Goal: Navigation & Orientation: Find specific page/section

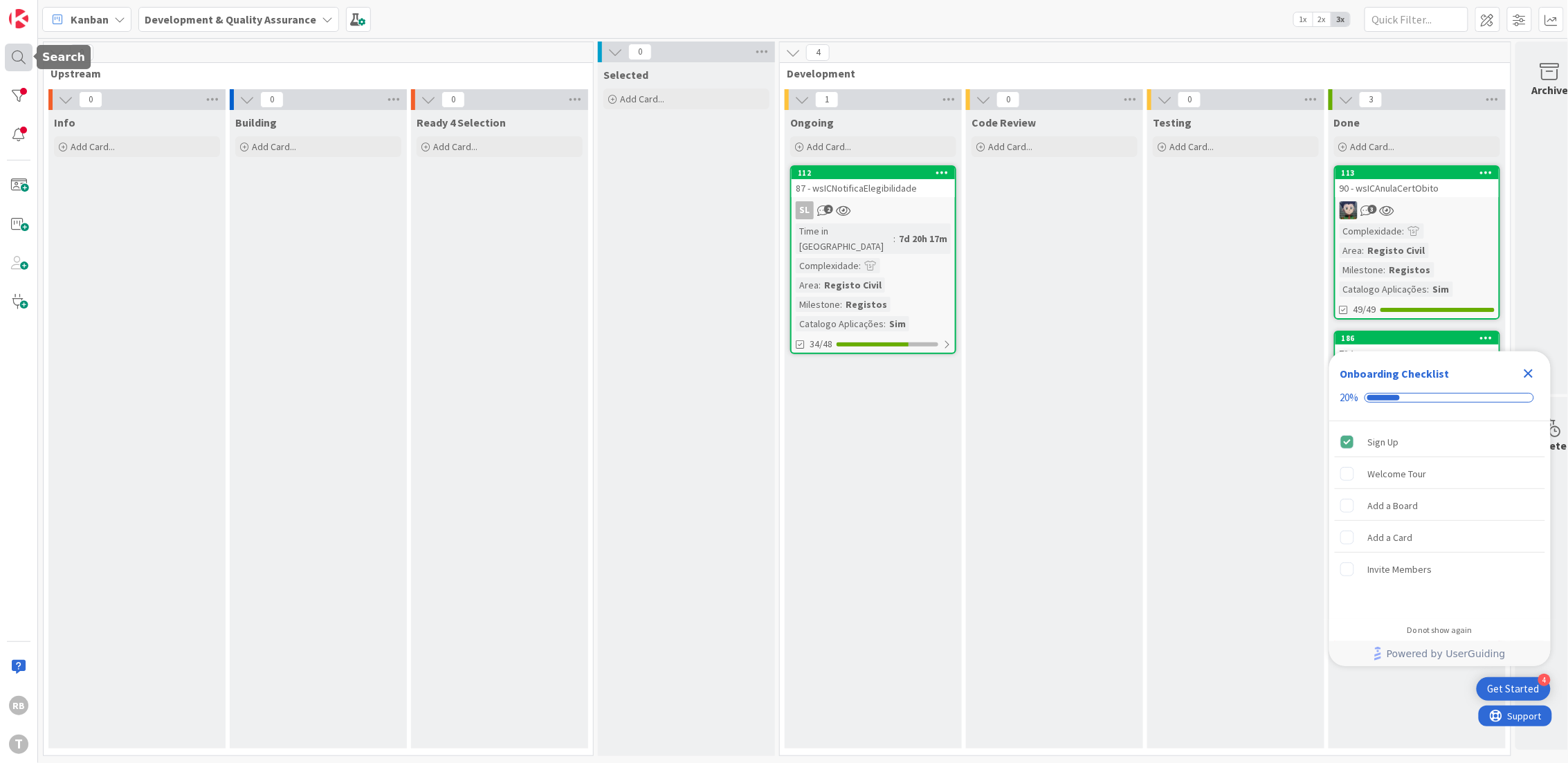
click at [21, 57] on div at bounding box center [18, 57] width 28 height 28
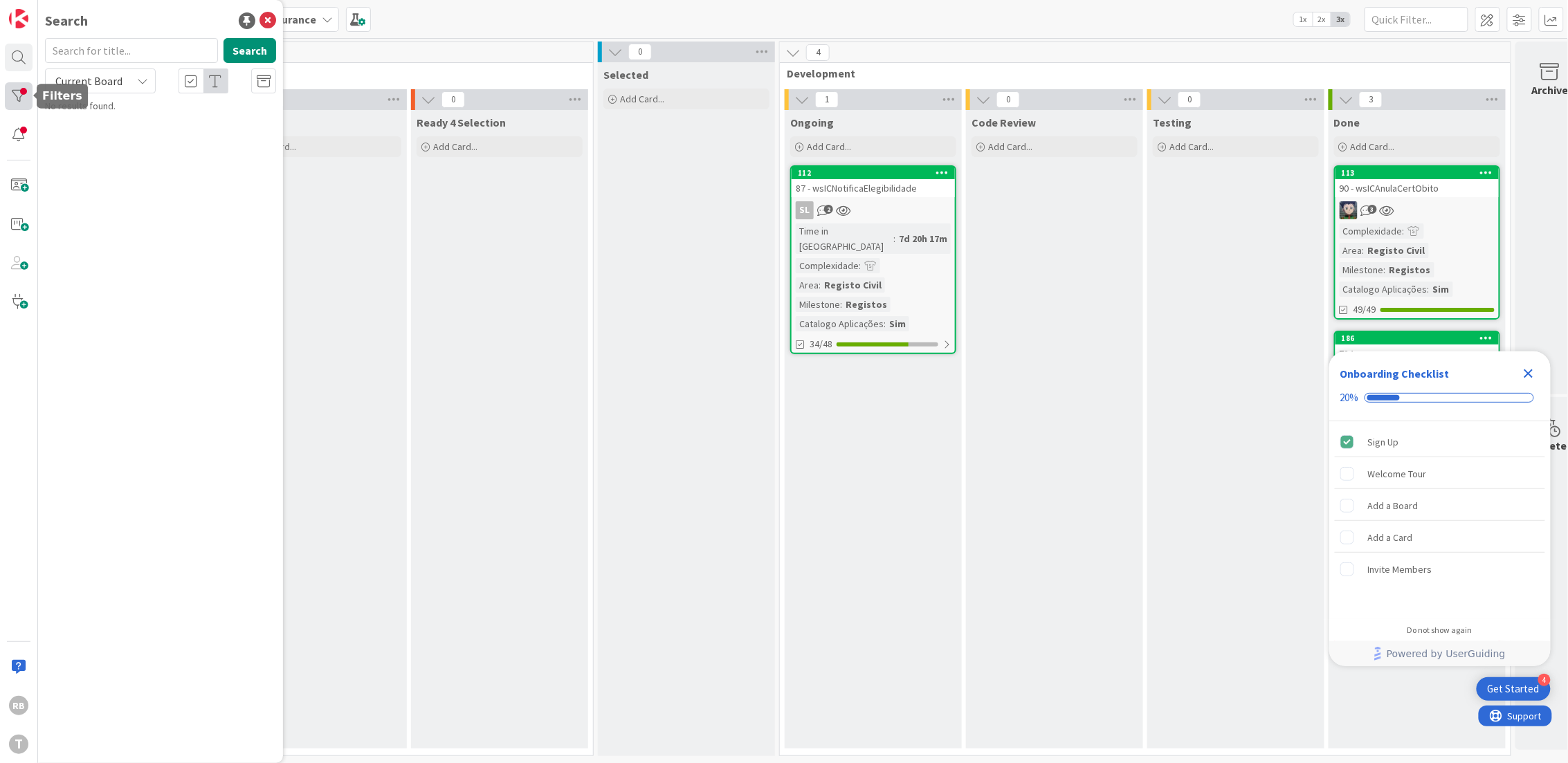
click at [19, 104] on div at bounding box center [18, 96] width 28 height 28
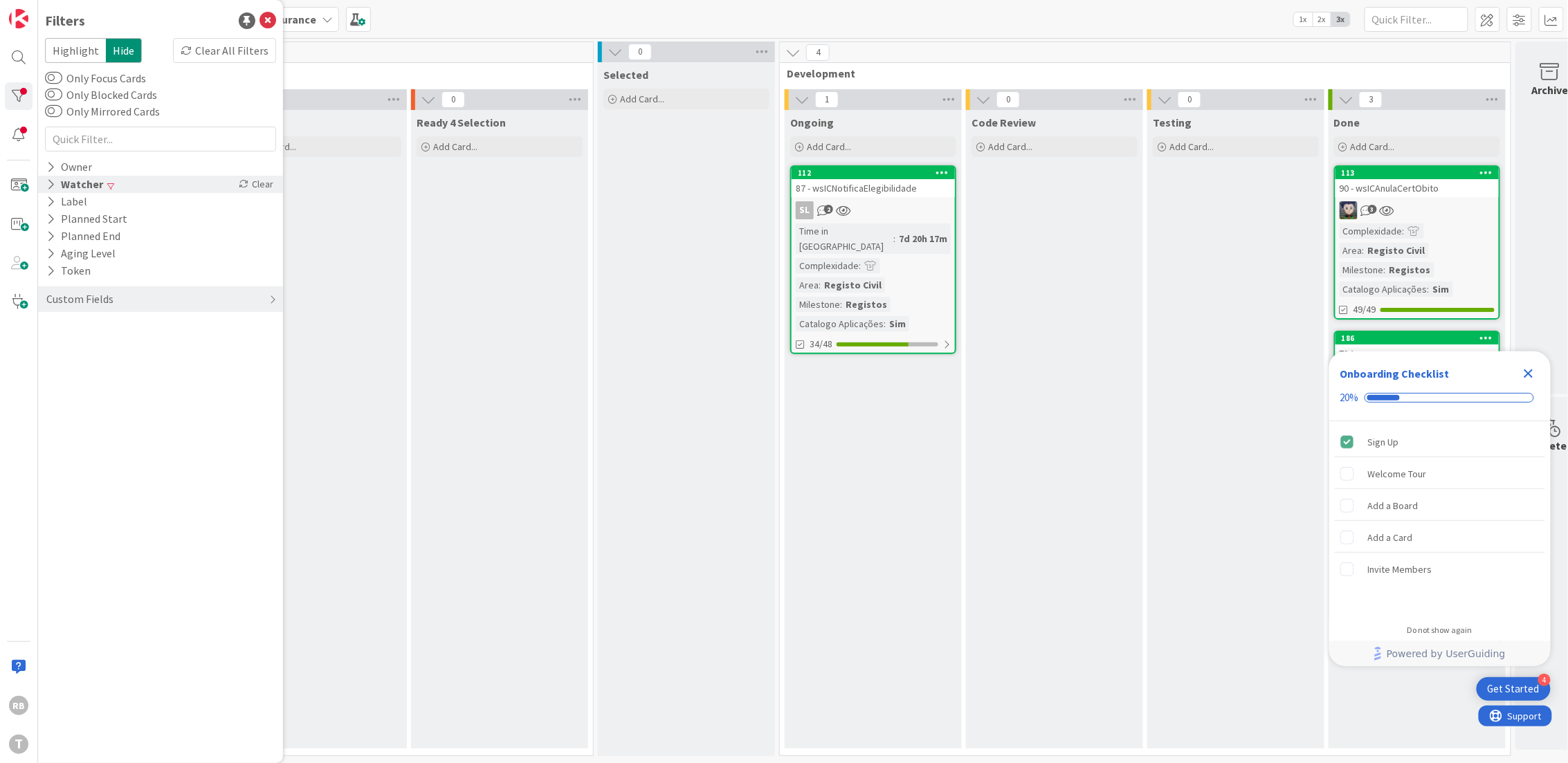
click at [50, 188] on icon at bounding box center [50, 185] width 9 height 12
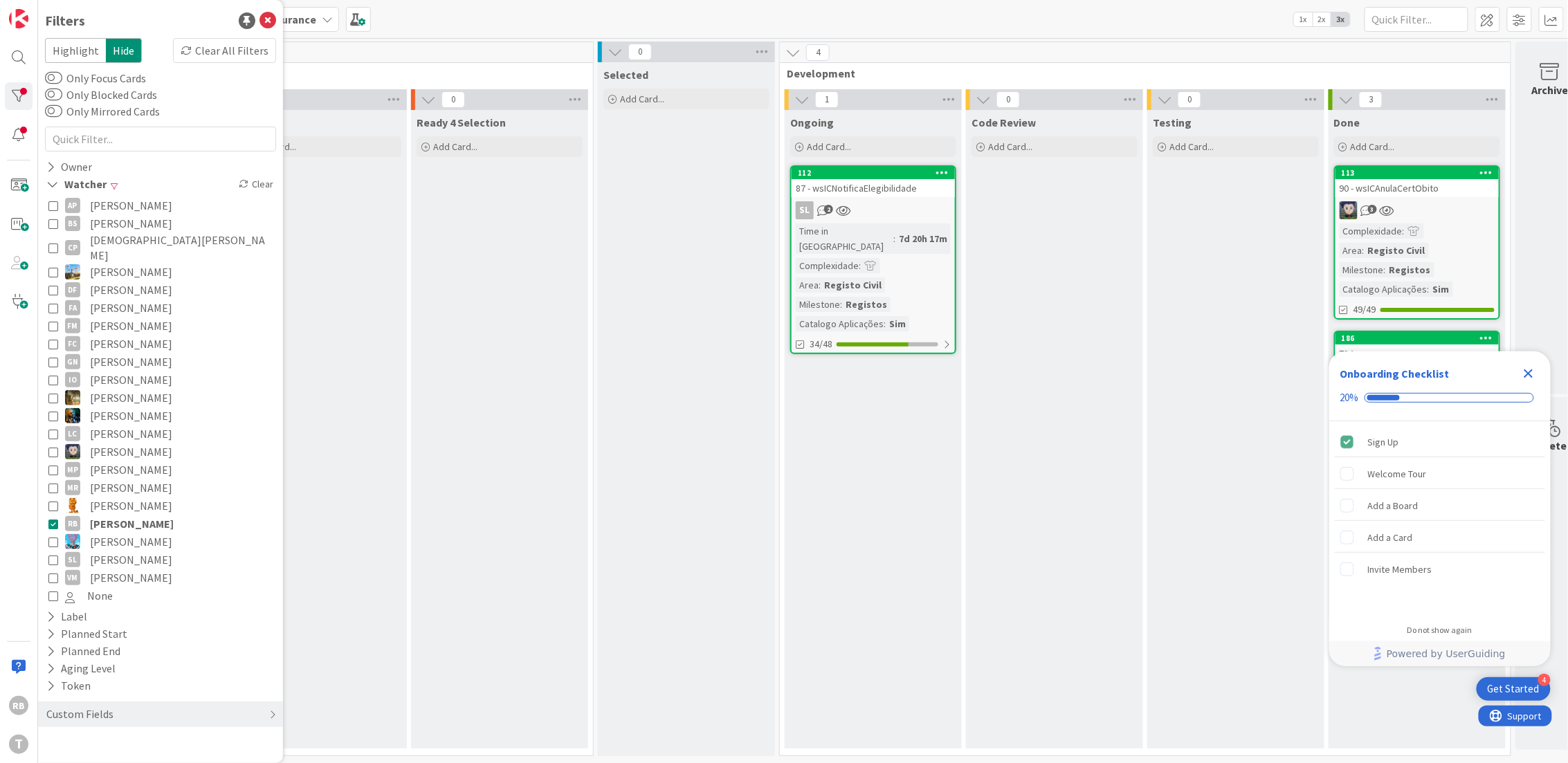
click at [50, 519] on icon at bounding box center [53, 524] width 10 height 10
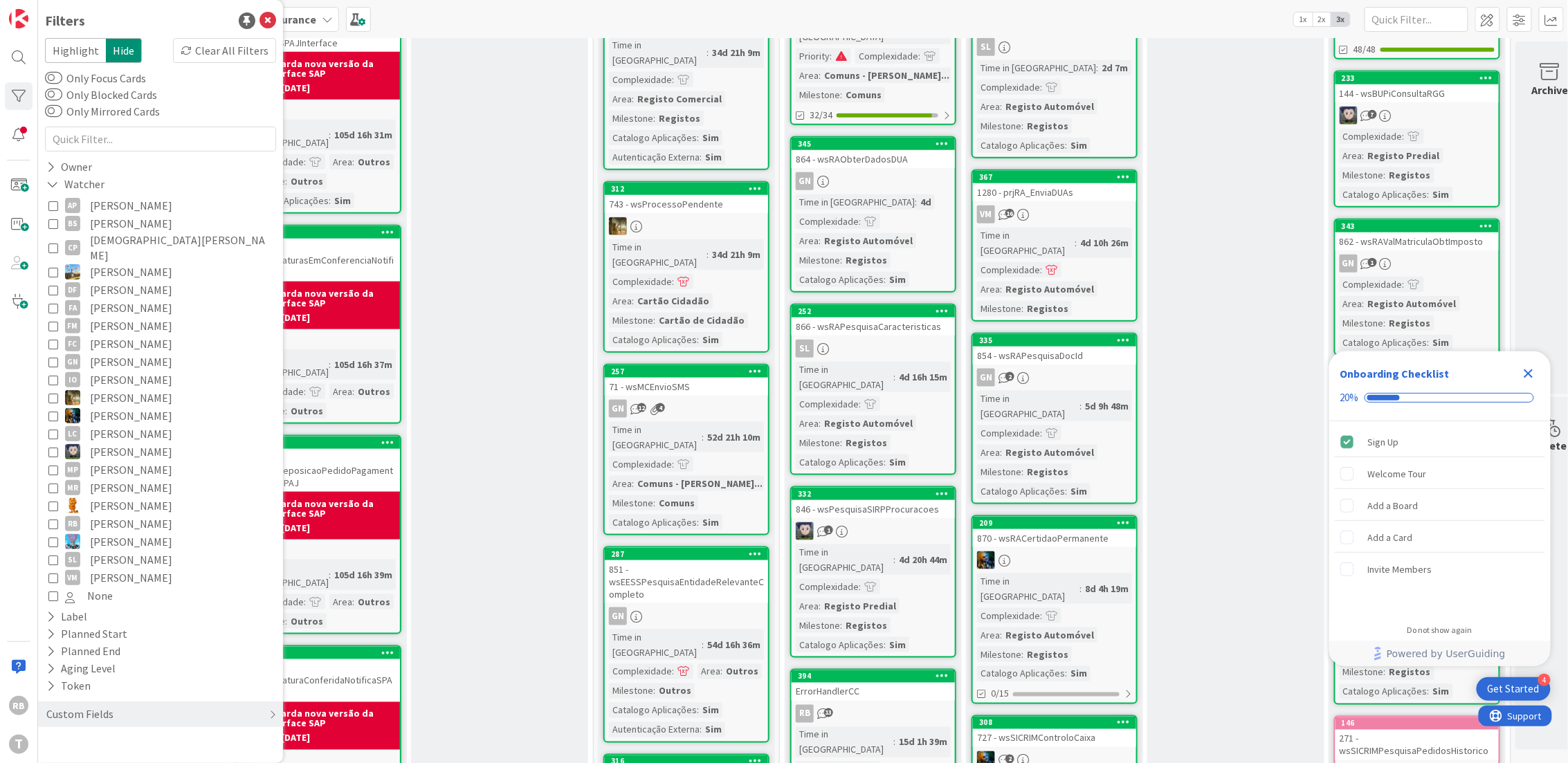
scroll to position [1014, 0]
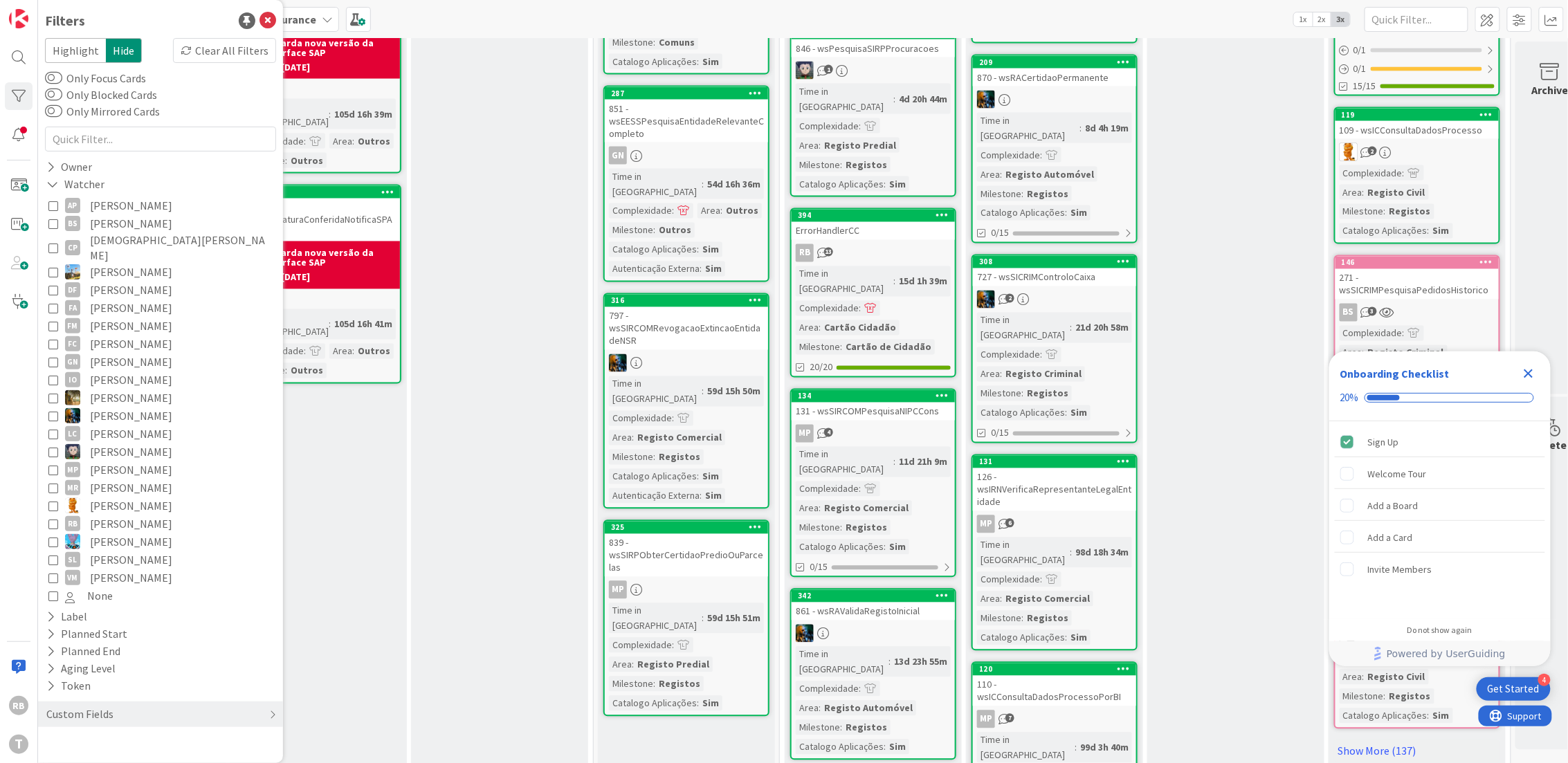
click at [1530, 375] on icon "Close Checklist" at bounding box center [1529, 374] width 9 height 9
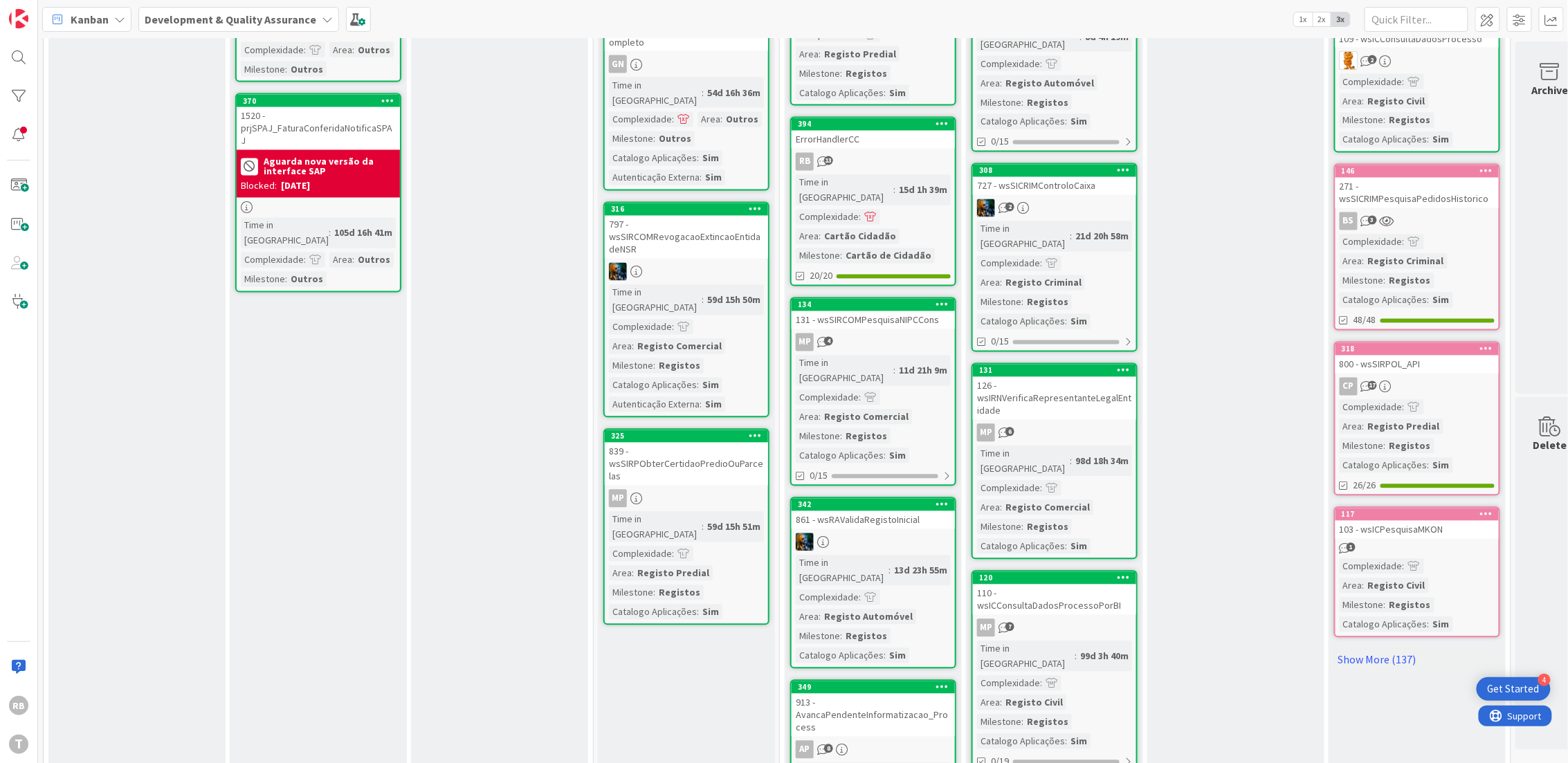
scroll to position [1107, 0]
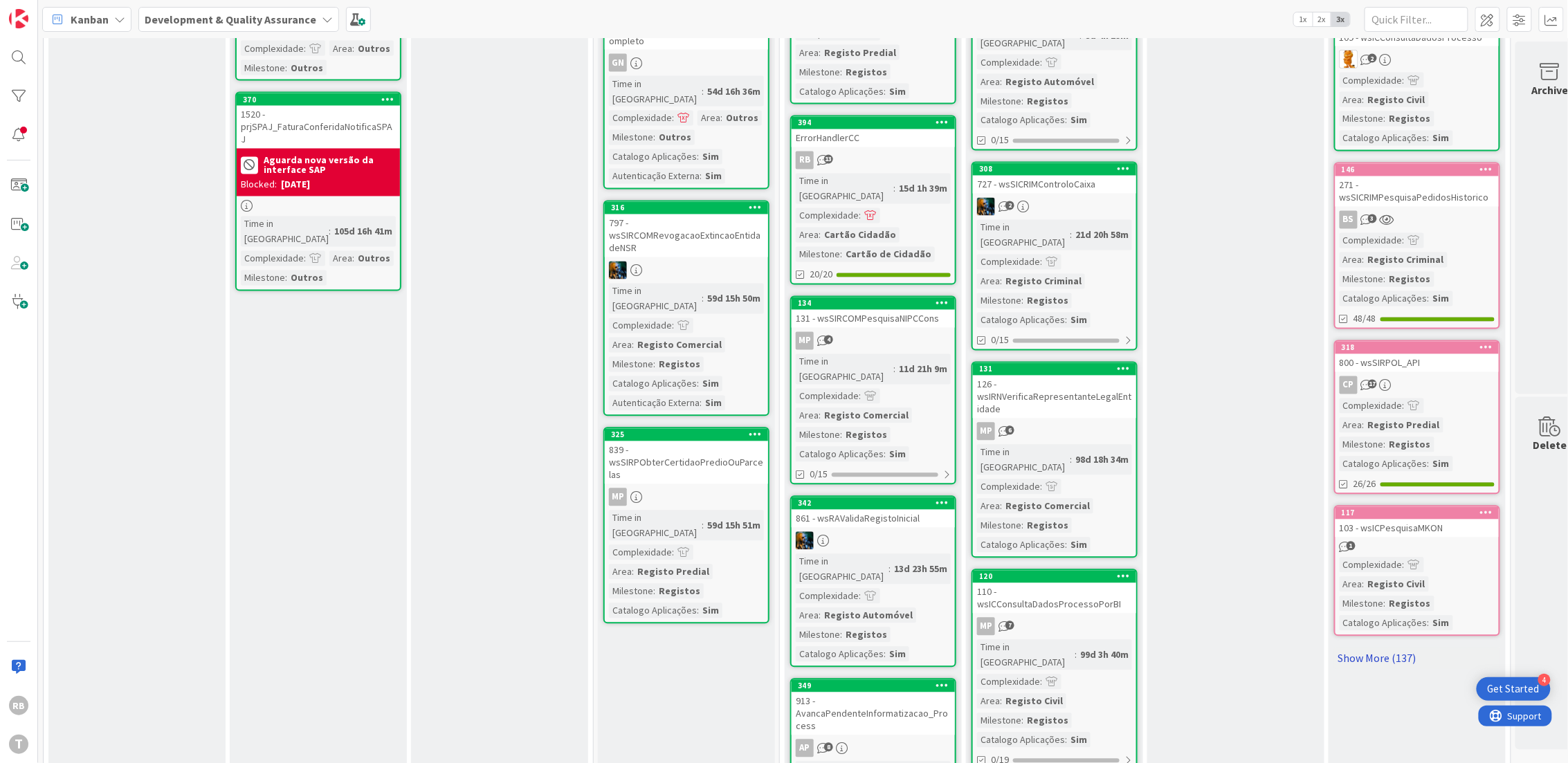
click at [1378, 647] on link "Show More (137)" at bounding box center [1418, 658] width 166 height 22
click at [1367, 650] on div "140" at bounding box center [1420, 655] width 157 height 10
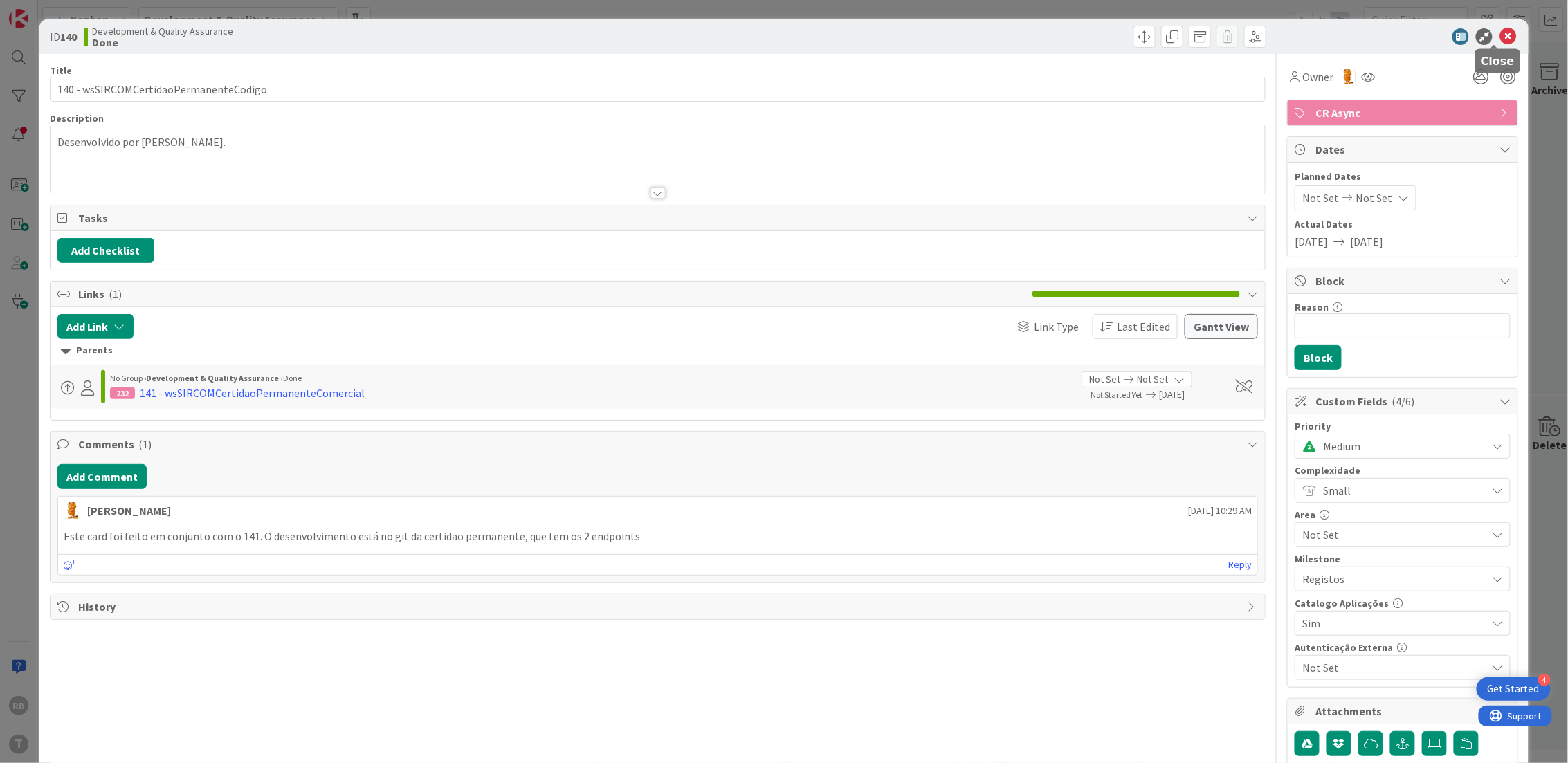
click at [1500, 39] on icon at bounding box center [1508, 36] width 16 height 16
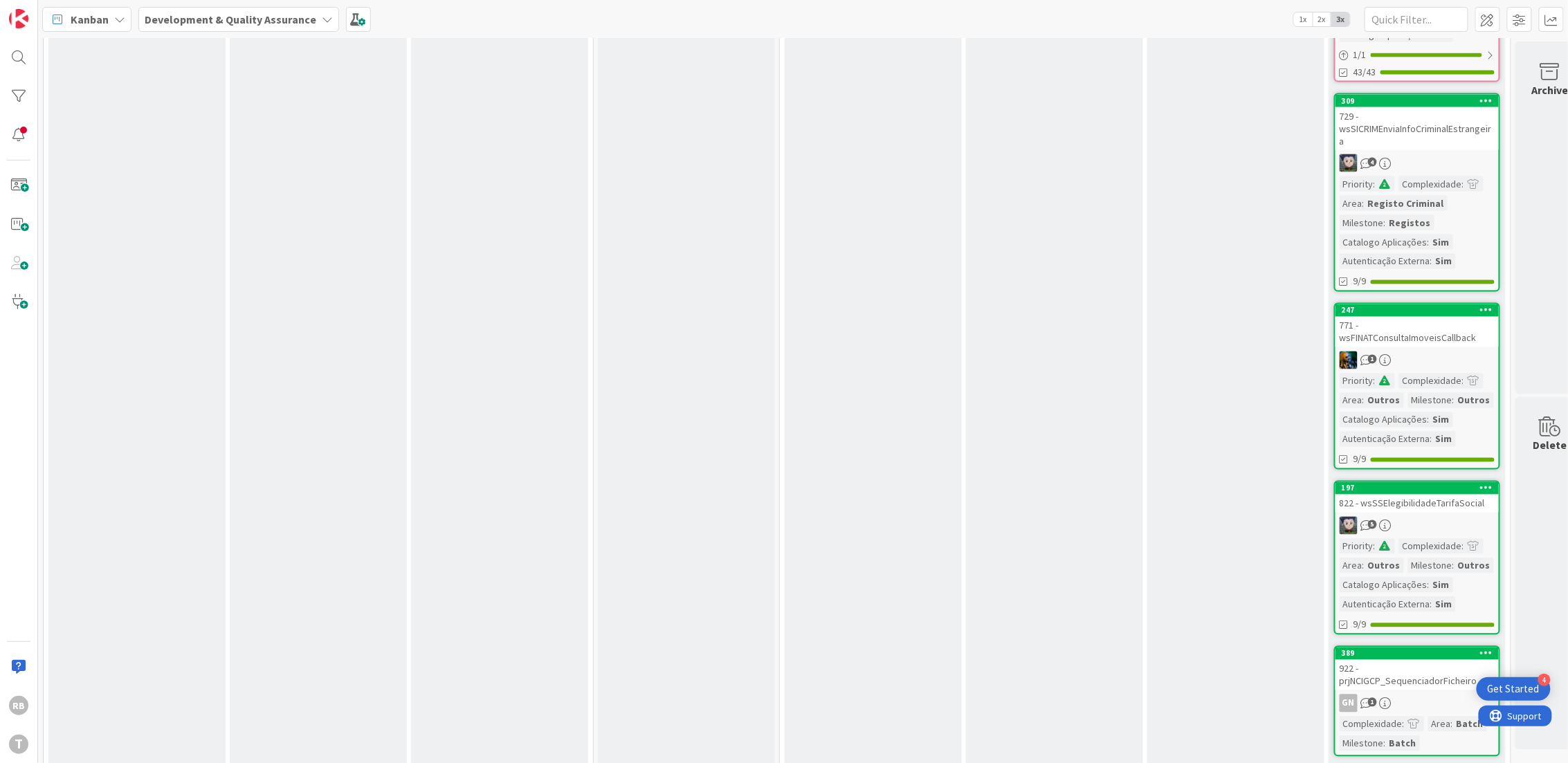
scroll to position [10701, 0]
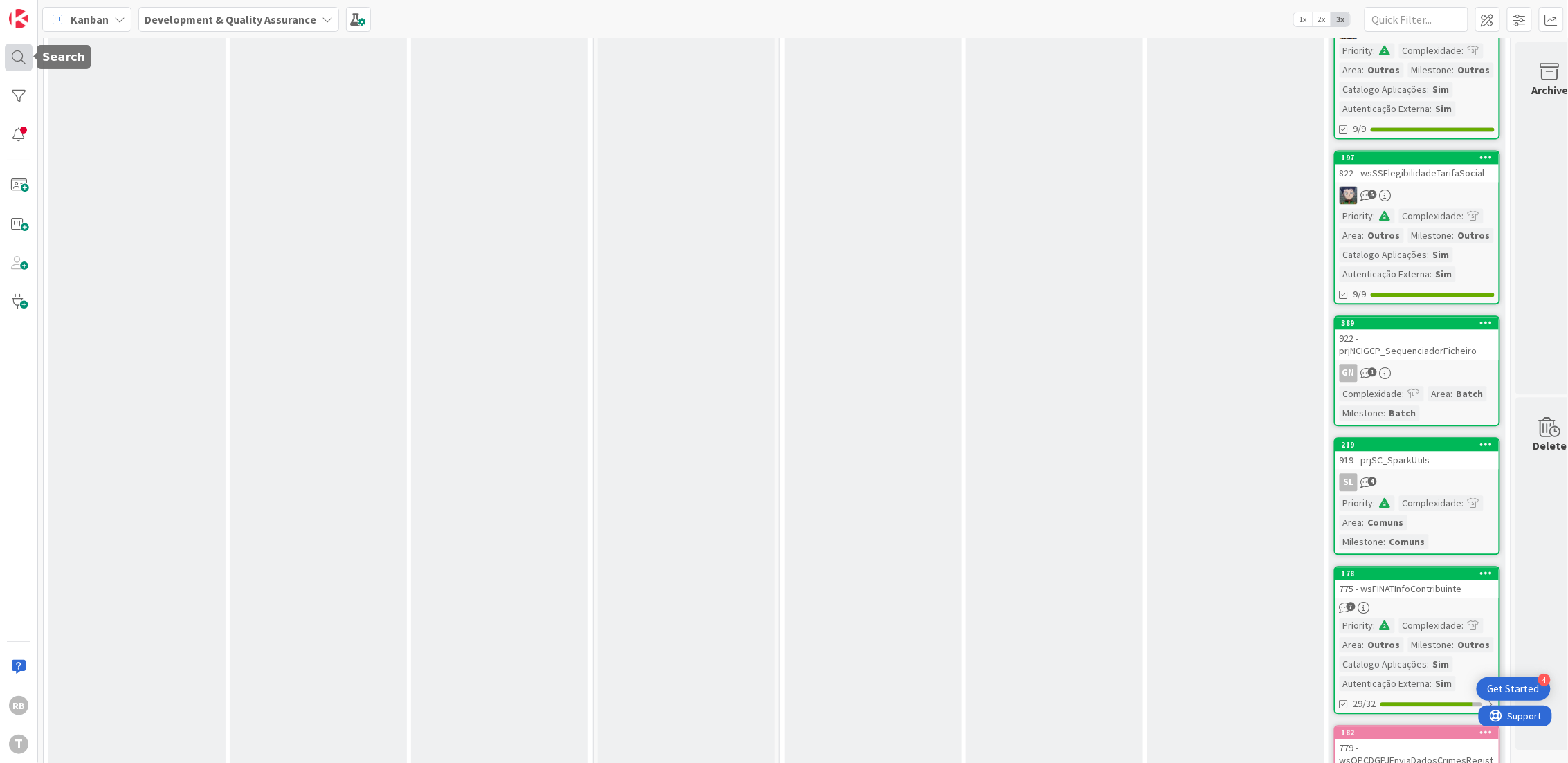
click at [16, 63] on div at bounding box center [18, 57] width 28 height 28
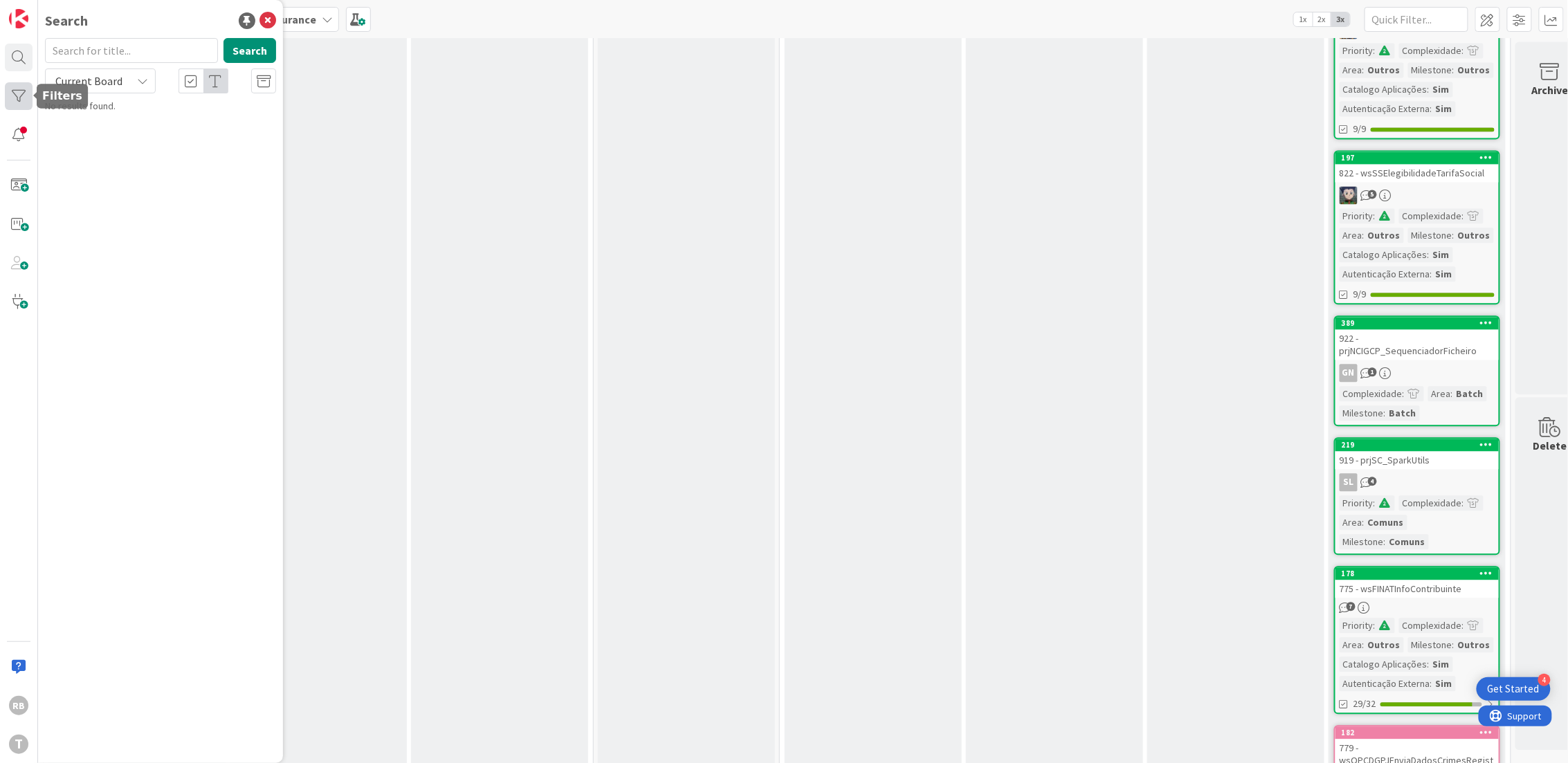
click at [16, 96] on div at bounding box center [18, 96] width 28 height 28
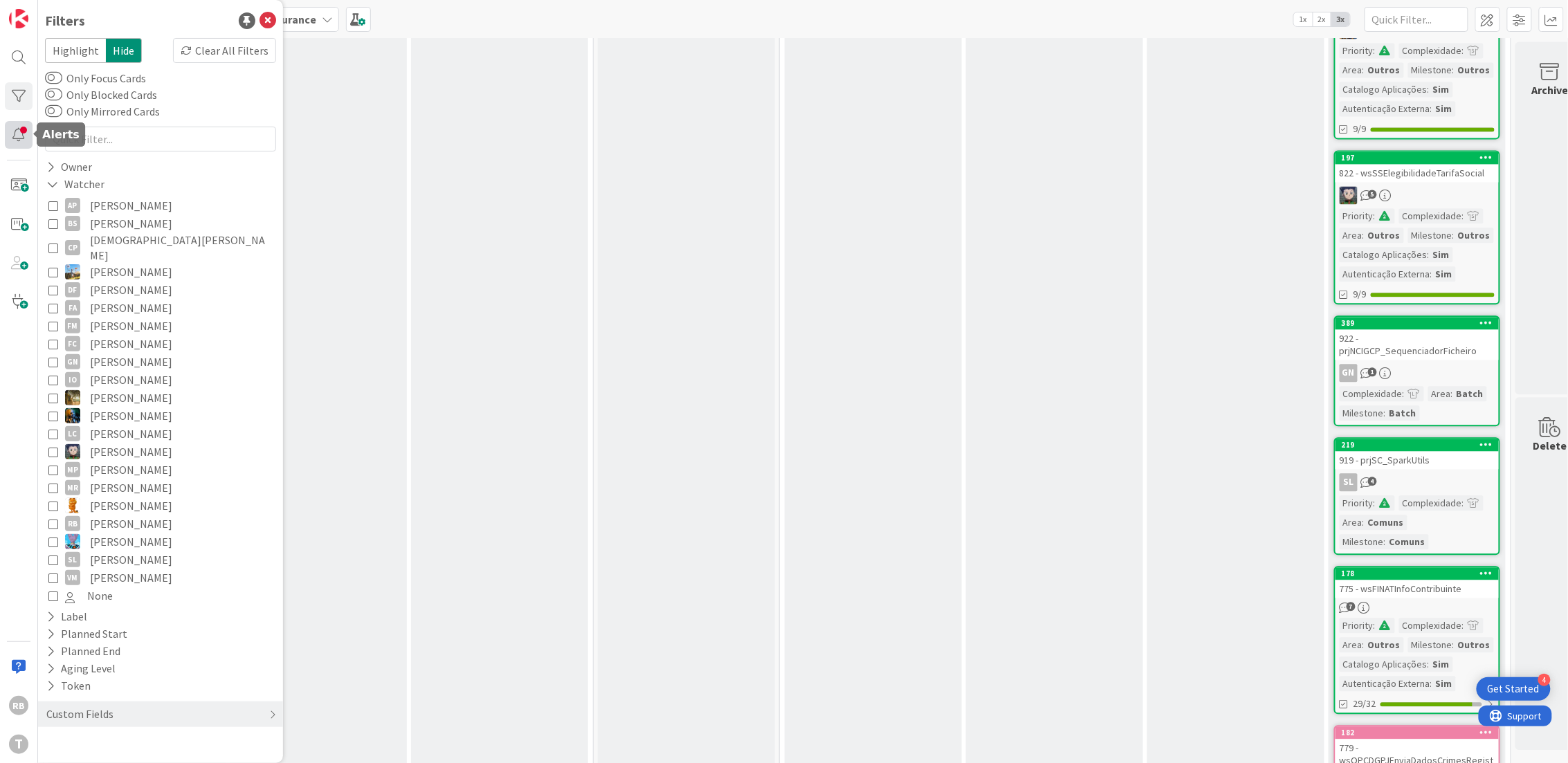
click at [18, 134] on div at bounding box center [18, 135] width 28 height 28
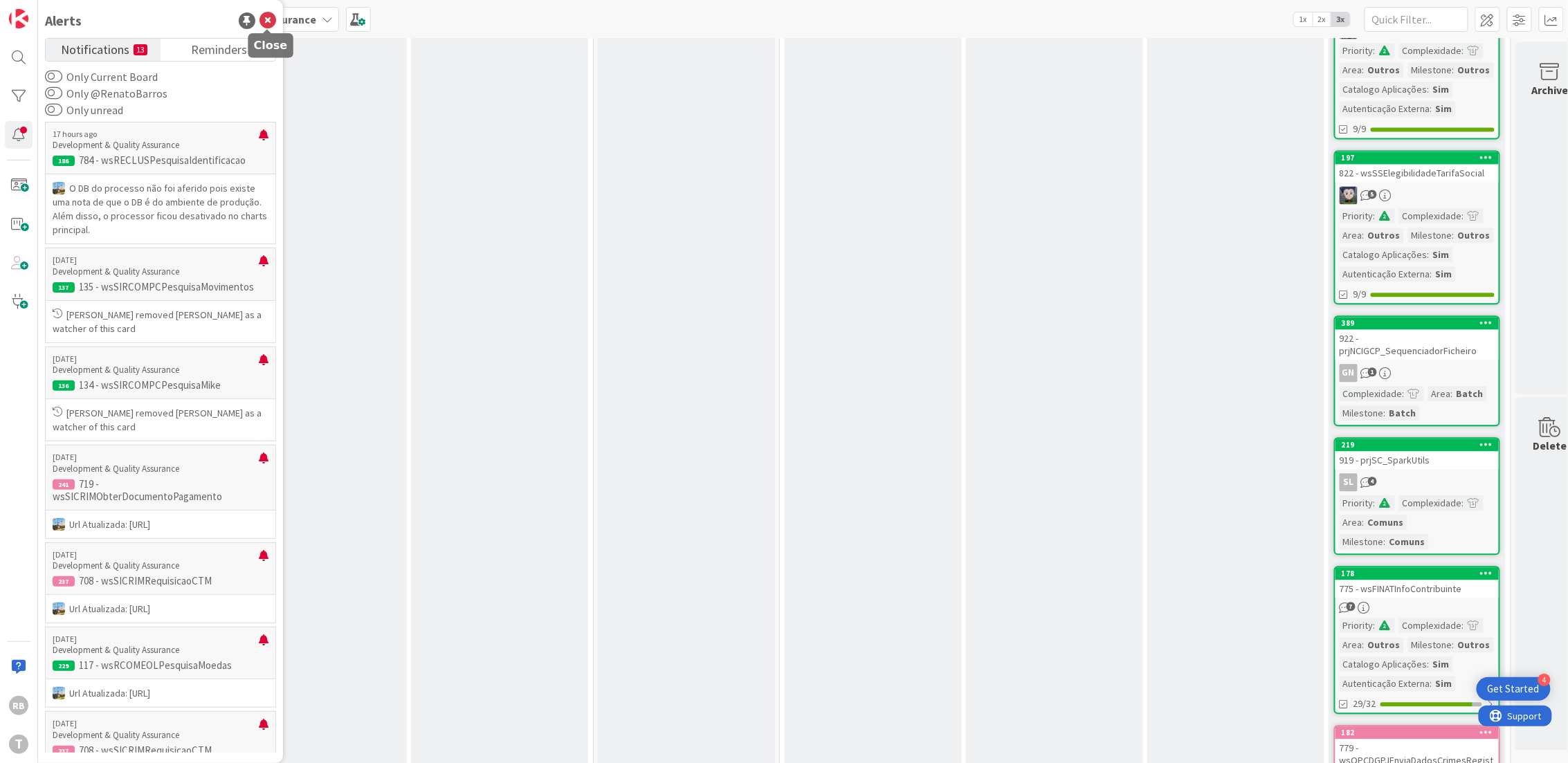
click at [268, 17] on icon at bounding box center [268, 21] width 16 height 16
